Goal: Check status

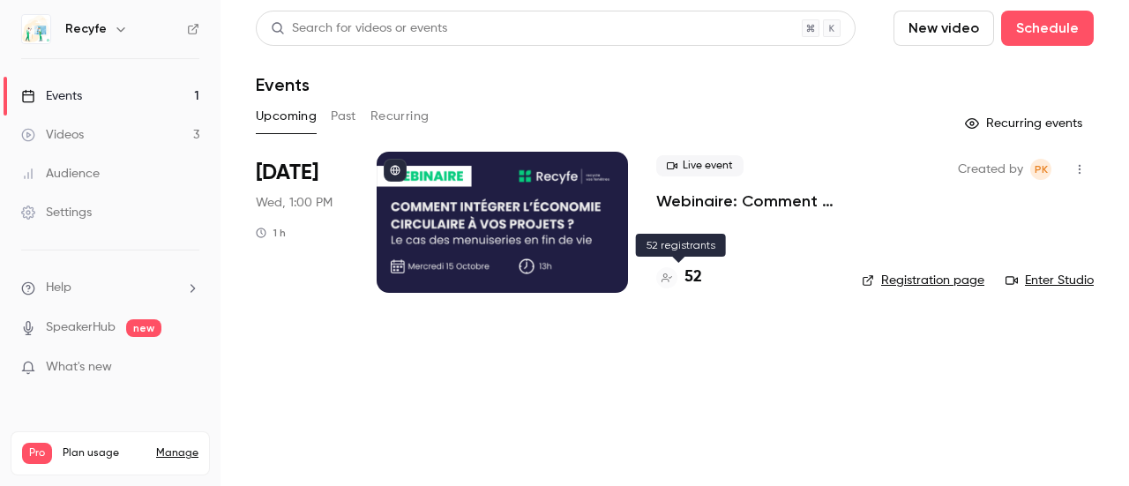
click at [695, 281] on h4 "52" at bounding box center [694, 278] width 18 height 24
